Goal: Understand process/instructions

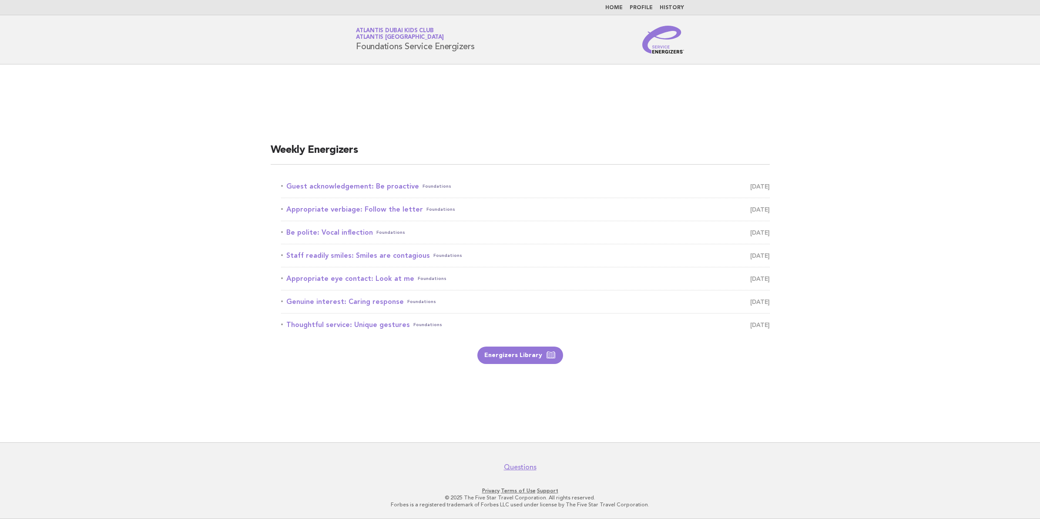
click at [379, 183] on link "Guest acknowledgement: Be proactive Foundations August 22" at bounding box center [525, 186] width 489 height 12
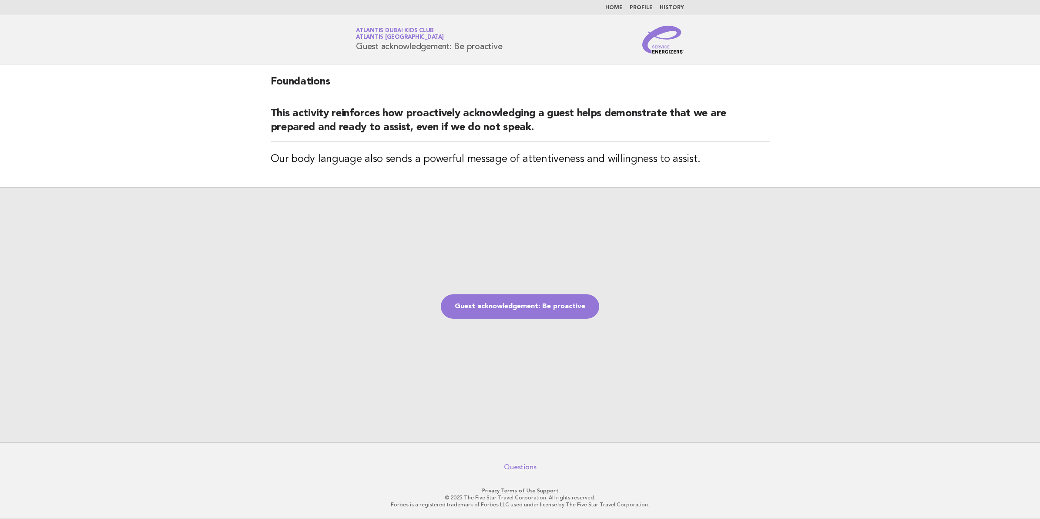
click at [576, 293] on div "Guest acknowledgement: Be proactive" at bounding box center [520, 314] width 1040 height 255
click at [574, 303] on link "Guest acknowledgement: Be proactive" at bounding box center [520, 306] width 158 height 24
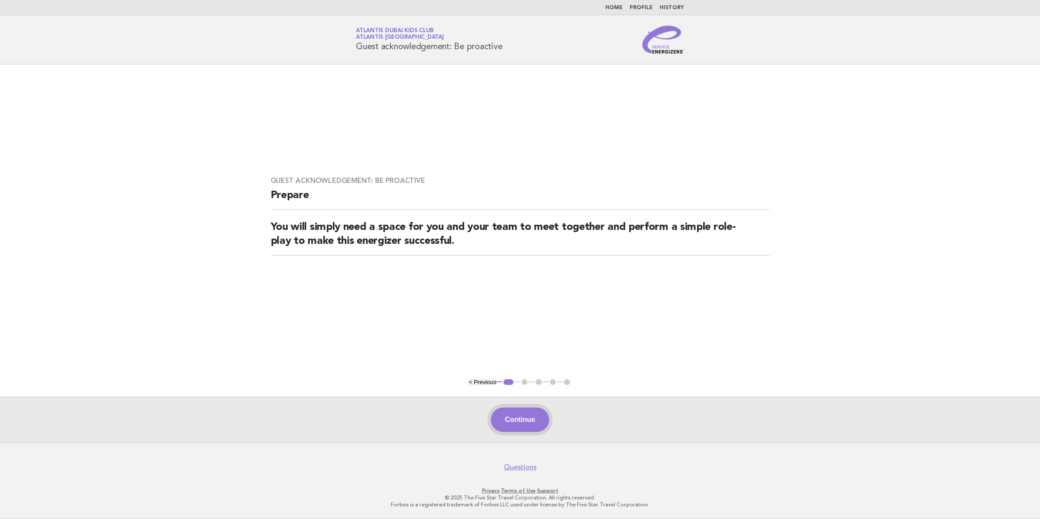
click at [505, 423] on button "Continue" at bounding box center [520, 419] width 58 height 24
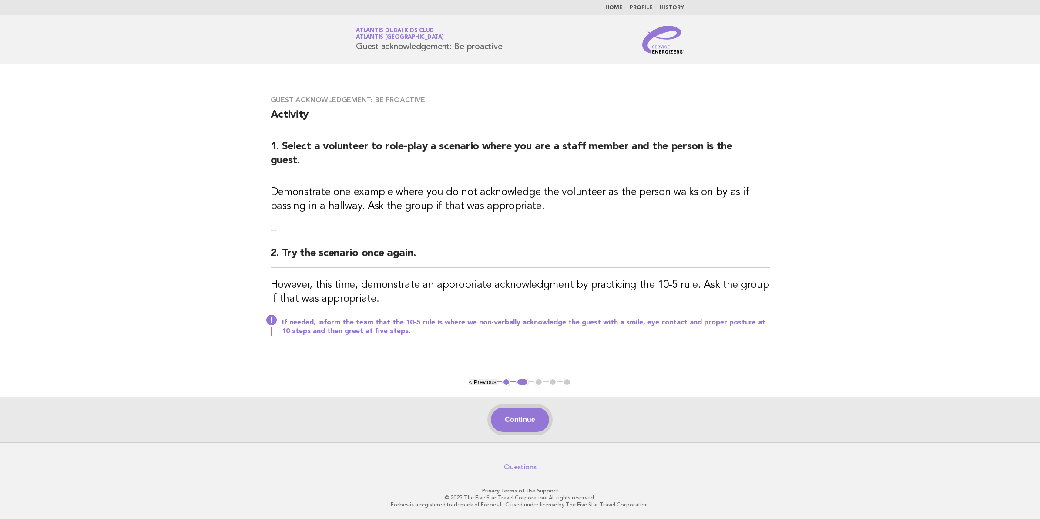
click at [521, 422] on button "Continue" at bounding box center [520, 419] width 58 height 24
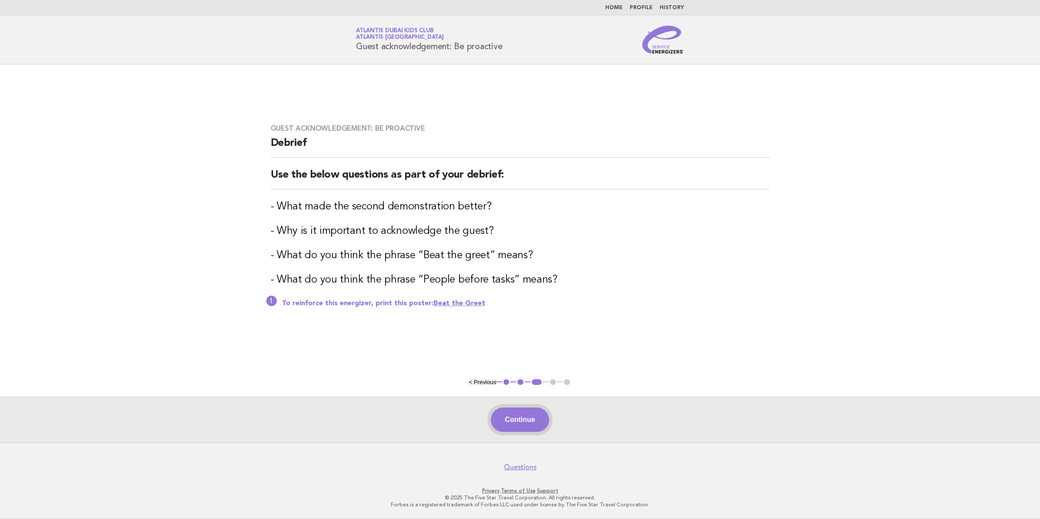
click at [505, 412] on button "Continue" at bounding box center [520, 419] width 58 height 24
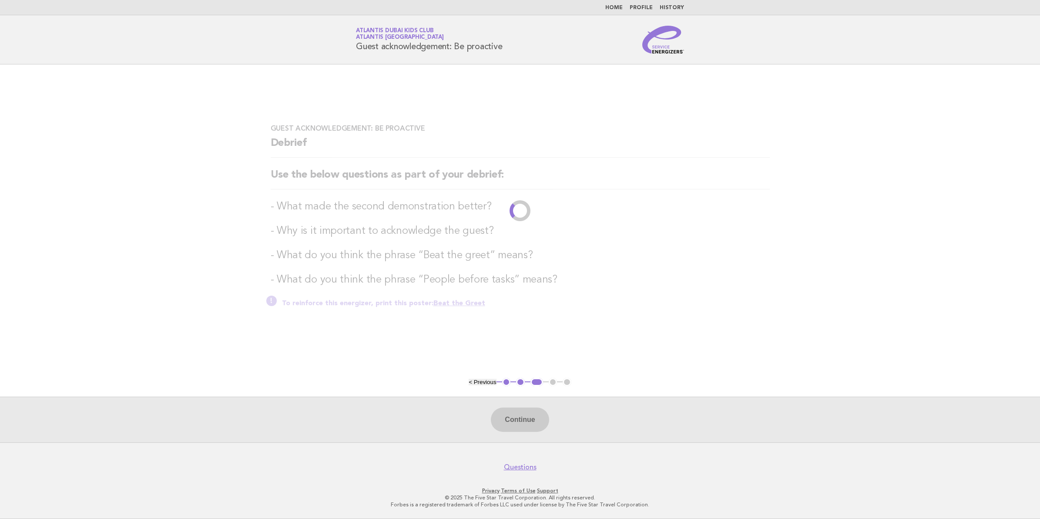
click at [506, 416] on div "Continue" at bounding box center [520, 419] width 1040 height 46
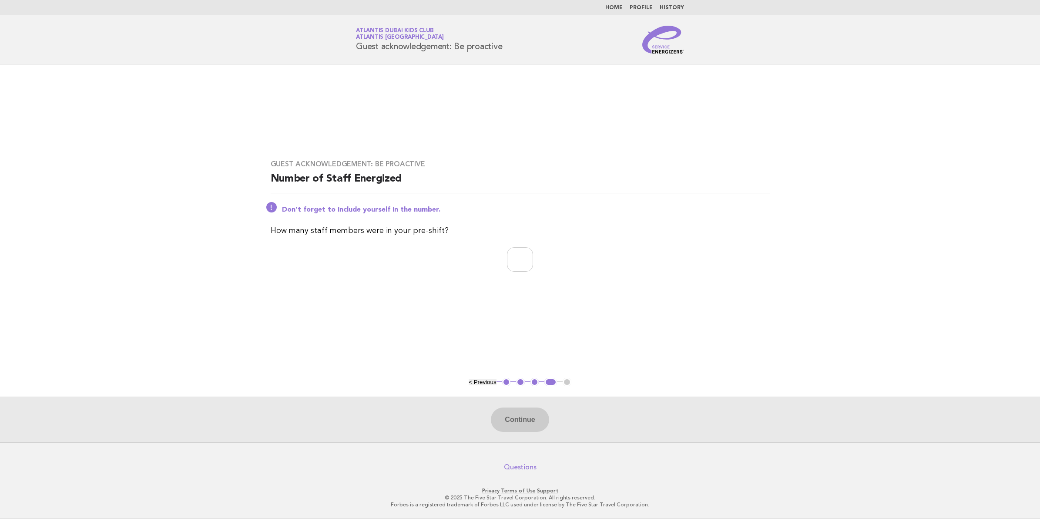
click at [380, 375] on main "Guest acknowledgement: Be proactive Number of Staff Energized Don't forget to i…" at bounding box center [520, 253] width 1040 height 378
drag, startPoint x: 508, startPoint y: 46, endPoint x: 352, endPoint y: 46, distance: 155.4
click at [352, 46] on div "Service Energizers Atlantis Dubai Kids Club Atlantis Dubai Guest acknowledgemen…" at bounding box center [520, 40] width 352 height 28
copy h1 "Guest acknowledgement: Be proactive"
click at [721, 322] on main "Guest acknowledgement: Be proactive Number of Staff Energized Don't forget to i…" at bounding box center [520, 253] width 1040 height 378
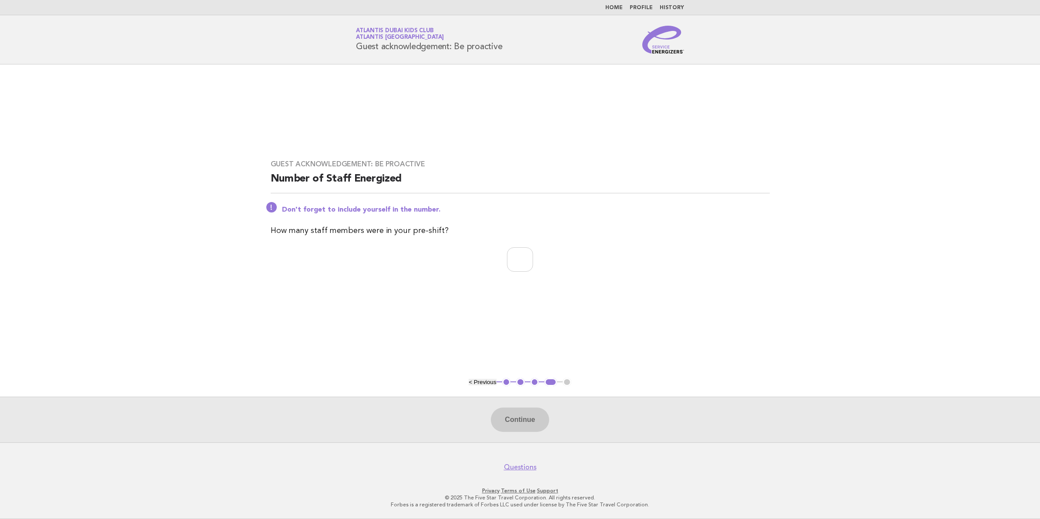
click at [470, 383] on button "< Previous" at bounding box center [482, 382] width 27 height 7
